Goal: Contribute content: Add original content to the website for others to see

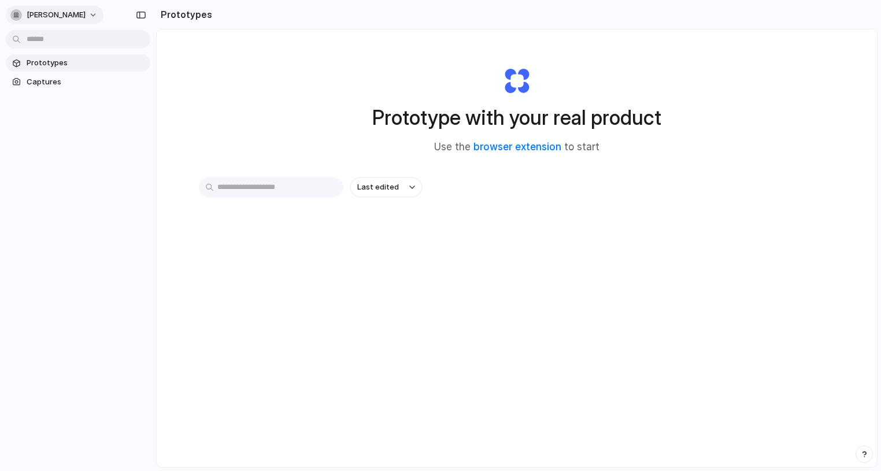
click at [72, 17] on span "kirk-simmons" at bounding box center [56, 15] width 59 height 12
click at [346, 43] on div "Settings Invite members Change theme Sign out" at bounding box center [440, 235] width 881 height 471
click at [512, 148] on link "browser extension" at bounding box center [517, 147] width 88 height 12
click at [534, 154] on span "Use the browser extension to start" at bounding box center [516, 147] width 165 height 15
click at [536, 149] on link "browser extension" at bounding box center [517, 147] width 88 height 12
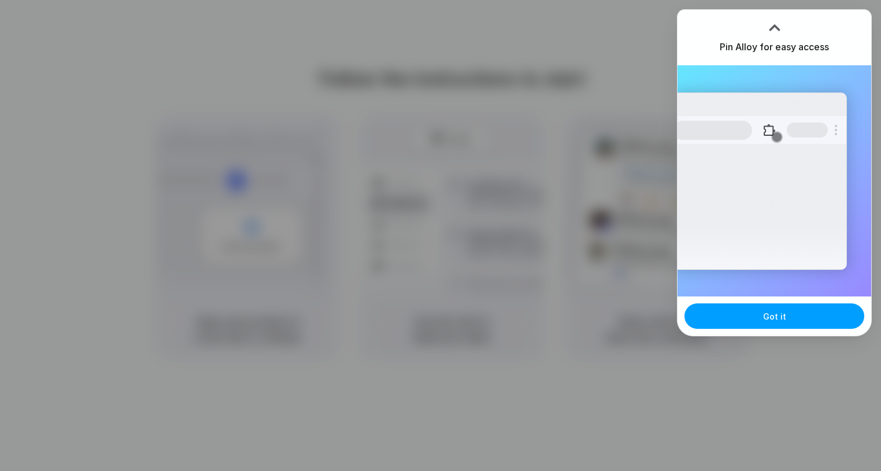
click at [754, 320] on button "Got it" at bounding box center [774, 316] width 180 height 25
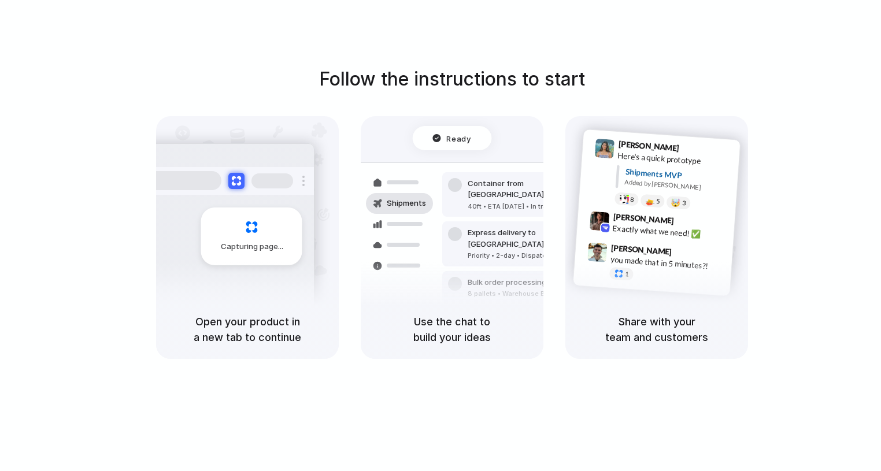
click at [438, 144] on div "Ready" at bounding box center [452, 138] width 79 height 24
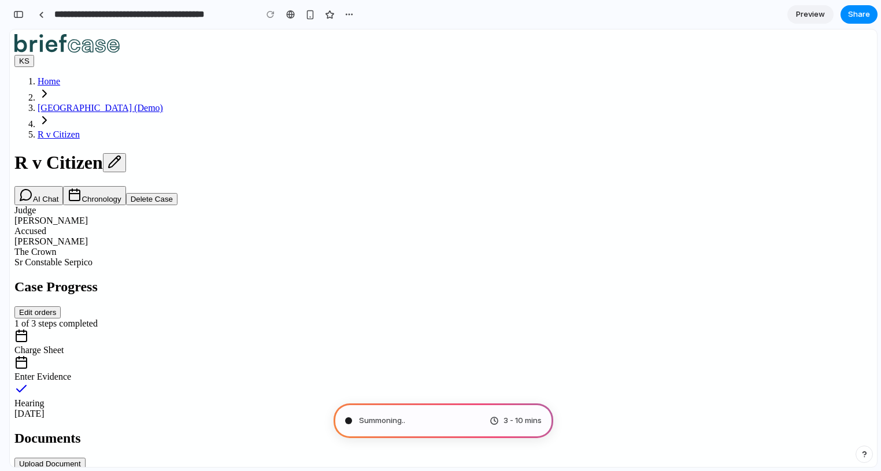
type input "**********"
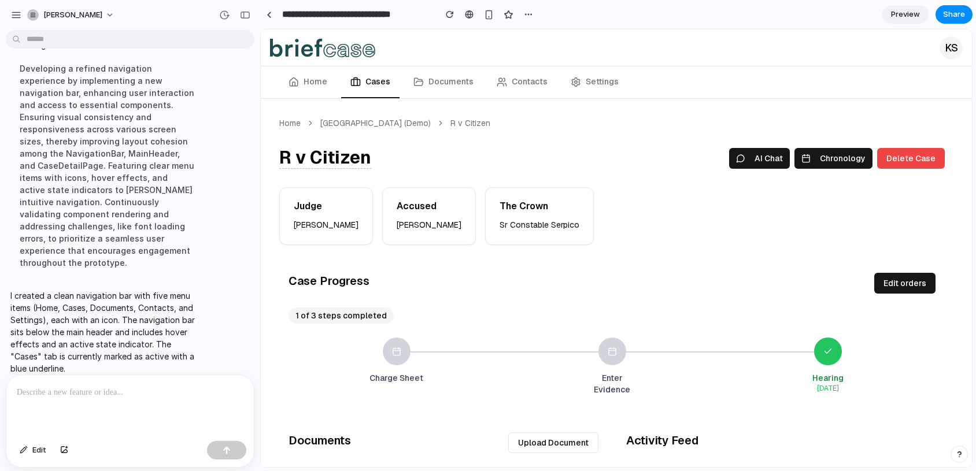
click at [187, 388] on p at bounding box center [130, 393] width 227 height 14
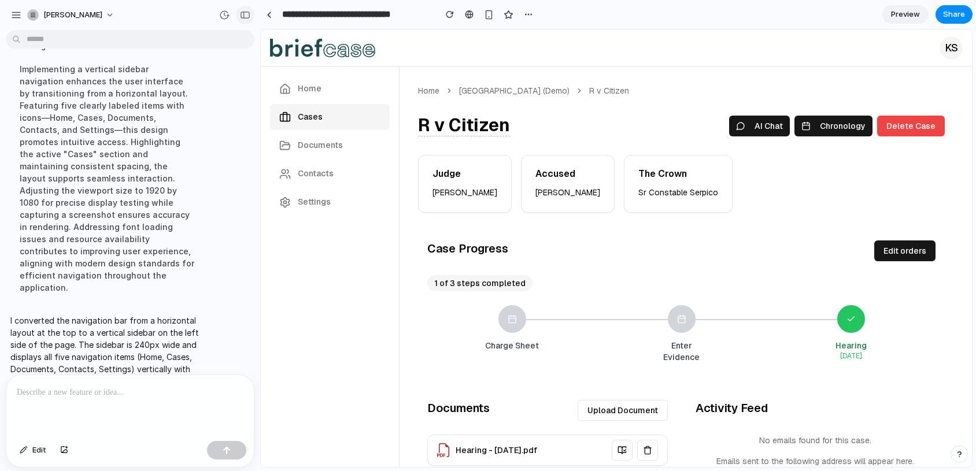
click at [246, 12] on div "button" at bounding box center [245, 15] width 10 height 8
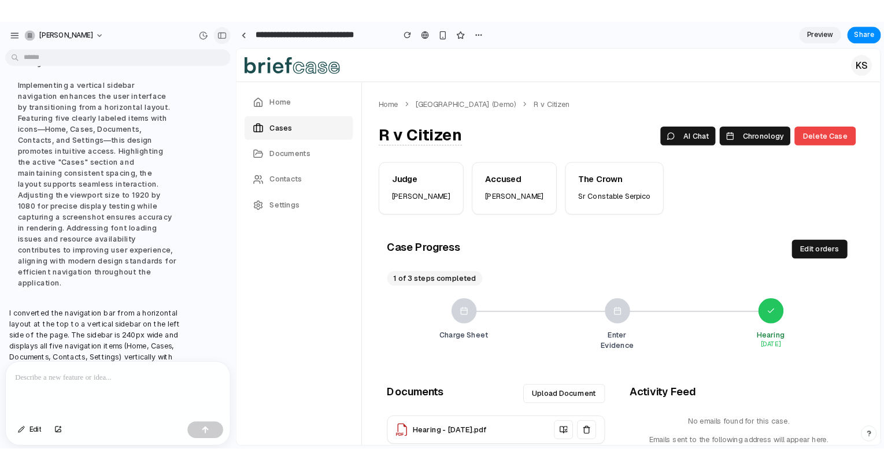
scroll to position [430, 0]
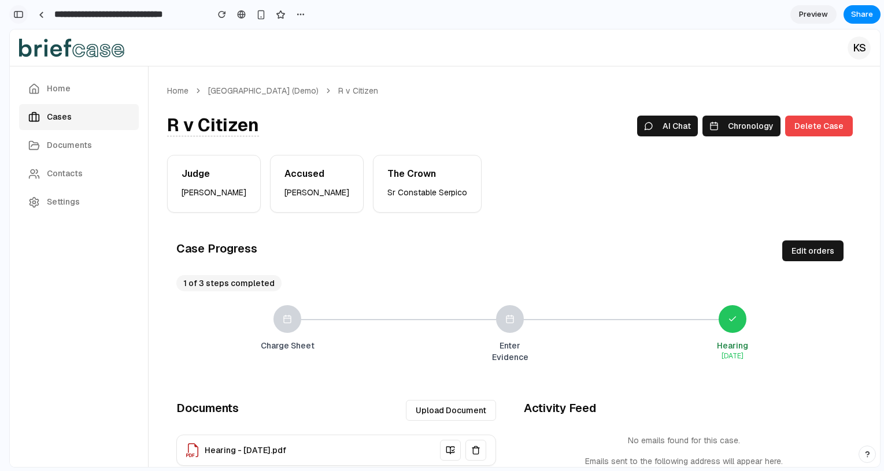
click at [24, 20] on button "button" at bounding box center [18, 14] width 18 height 18
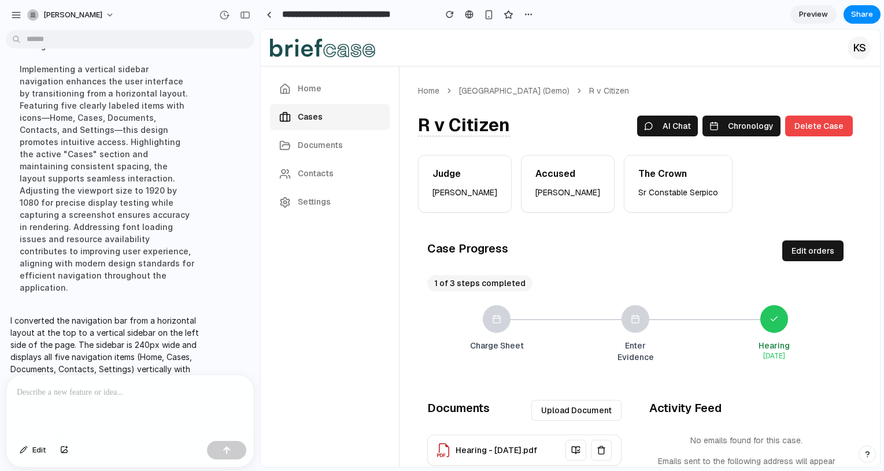
click at [150, 401] on div at bounding box center [129, 405] width 247 height 61
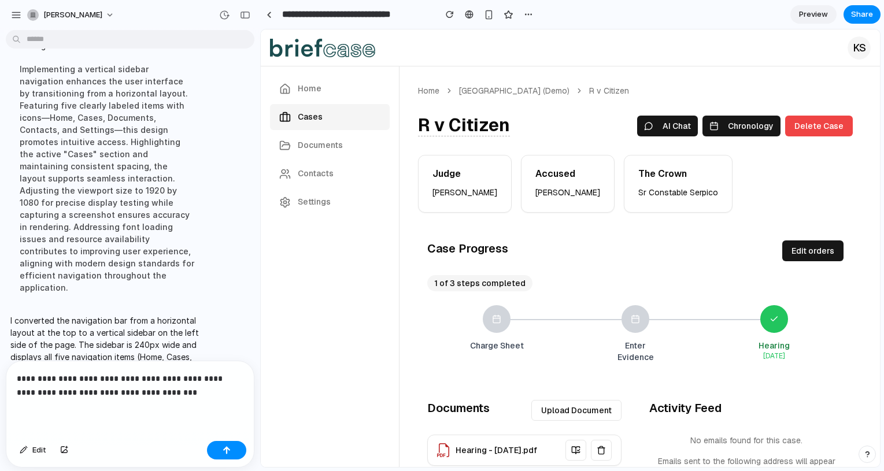
click at [175, 394] on p "**********" at bounding box center [130, 386] width 227 height 28
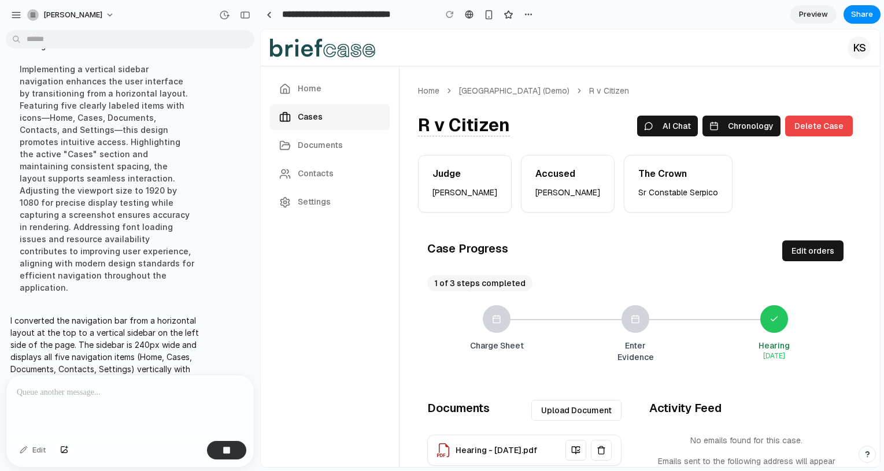
scroll to position [737, 0]
